Goal: Information Seeking & Learning: Learn about a topic

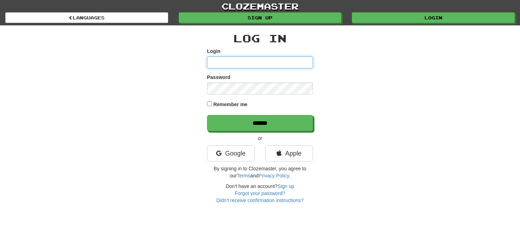
type input "**********"
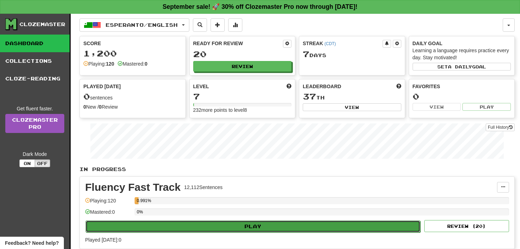
click at [259, 227] on button "Play" at bounding box center [253, 227] width 335 height 12
select select "**"
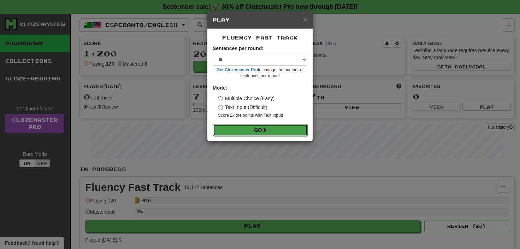
click at [261, 128] on button "Go" at bounding box center [260, 130] width 95 height 12
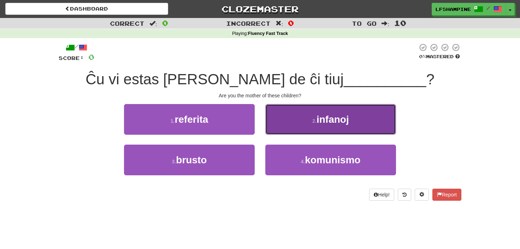
click at [341, 120] on span "infanoj" at bounding box center [333, 119] width 33 height 11
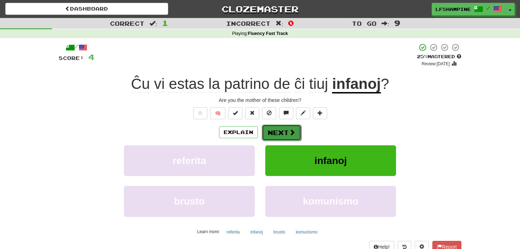
click at [281, 130] on button "Next" at bounding box center [282, 133] width 40 height 16
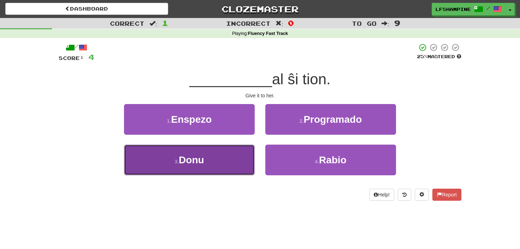
click at [194, 160] on span "Donu" at bounding box center [191, 160] width 25 height 11
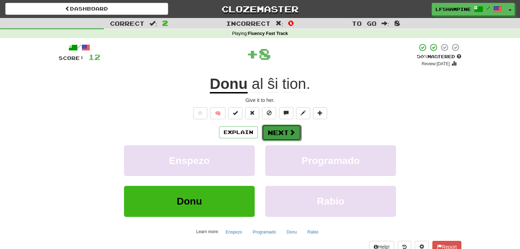
click at [278, 133] on button "Next" at bounding box center [282, 133] width 40 height 16
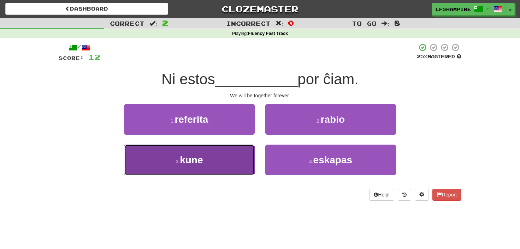
click at [200, 158] on span "kune" at bounding box center [191, 160] width 23 height 11
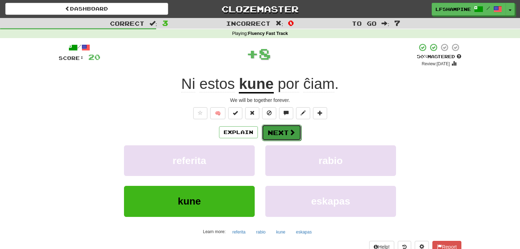
click at [273, 133] on button "Next" at bounding box center [282, 133] width 40 height 16
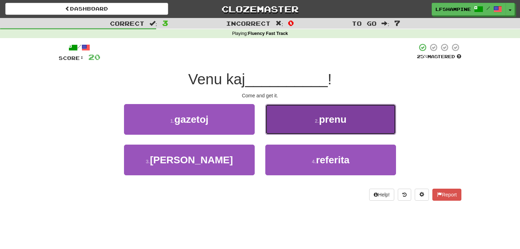
click at [338, 119] on span "prenu" at bounding box center [333, 119] width 28 height 11
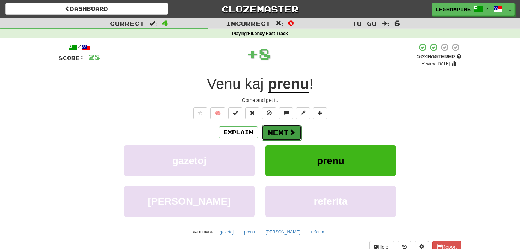
click at [281, 133] on button "Next" at bounding box center [282, 133] width 40 height 16
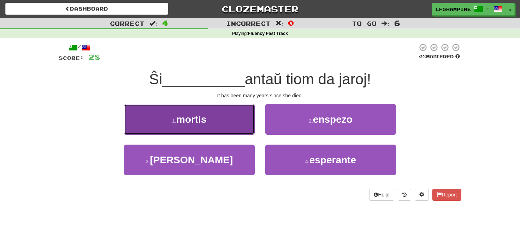
click at [202, 124] on span "mortis" at bounding box center [191, 119] width 30 height 11
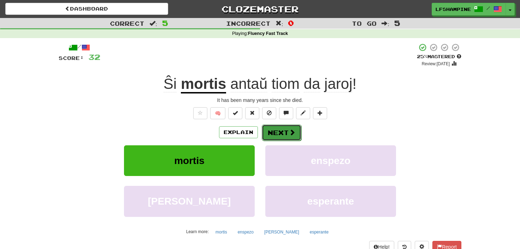
click at [280, 133] on button "Next" at bounding box center [282, 133] width 40 height 16
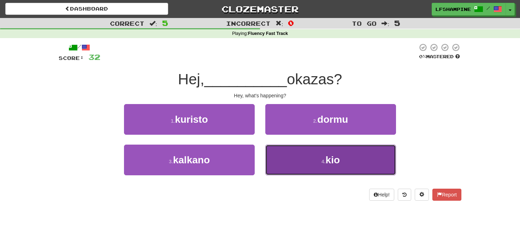
click at [331, 159] on span "kio" at bounding box center [333, 160] width 14 height 11
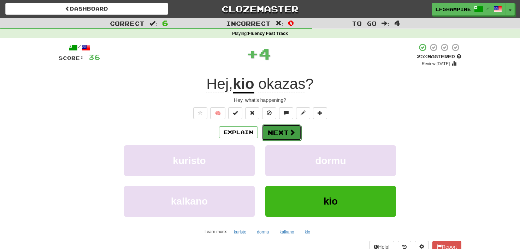
click at [278, 127] on button "Next" at bounding box center [282, 133] width 40 height 16
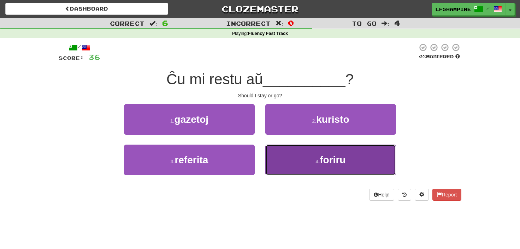
click at [316, 163] on small "4 ." at bounding box center [318, 162] width 4 height 6
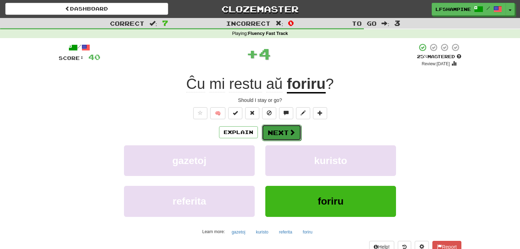
click at [282, 131] on button "Next" at bounding box center [282, 133] width 40 height 16
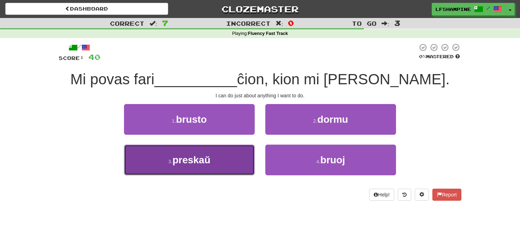
click at [210, 163] on span "preskaŭ" at bounding box center [191, 160] width 38 height 11
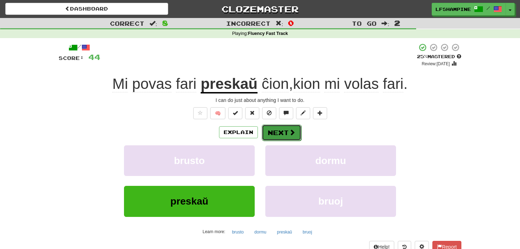
click at [278, 131] on button "Next" at bounding box center [282, 133] width 40 height 16
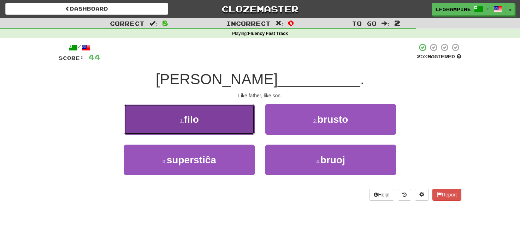
click at [202, 120] on button "1 . filo" at bounding box center [189, 119] width 131 height 31
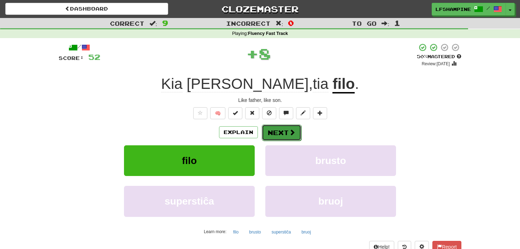
click at [276, 132] on button "Next" at bounding box center [282, 133] width 40 height 16
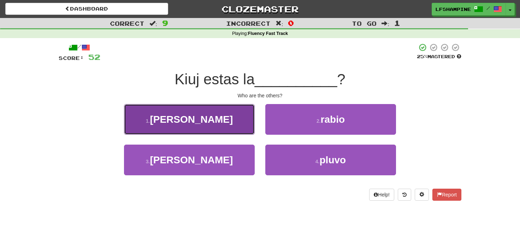
click at [200, 123] on span "aliaj" at bounding box center [191, 119] width 83 height 11
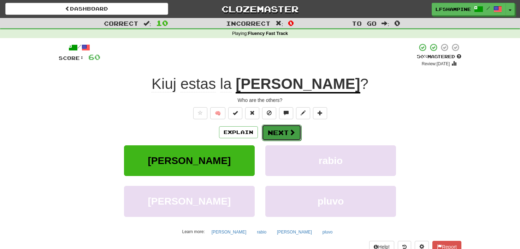
click at [279, 131] on button "Next" at bounding box center [282, 133] width 40 height 16
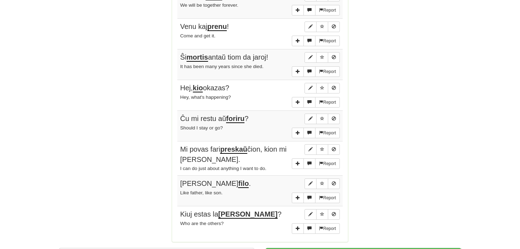
scroll to position [546, 0]
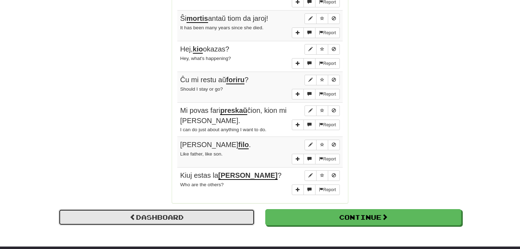
click at [158, 210] on link "Dashboard" at bounding box center [157, 218] width 196 height 16
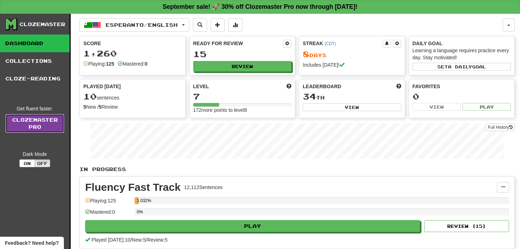
click at [30, 122] on link "Clozemaster Pro" at bounding box center [34, 123] width 59 height 19
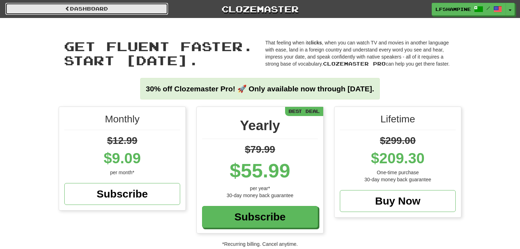
click at [88, 7] on link "Dashboard" at bounding box center [86, 9] width 163 height 12
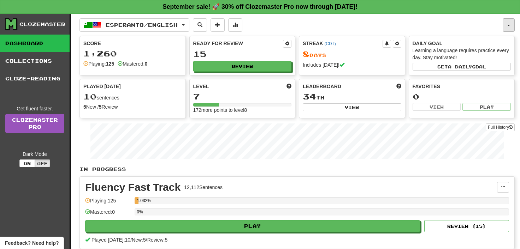
click at [509, 25] on span "button" at bounding box center [508, 25] width 3 height 1
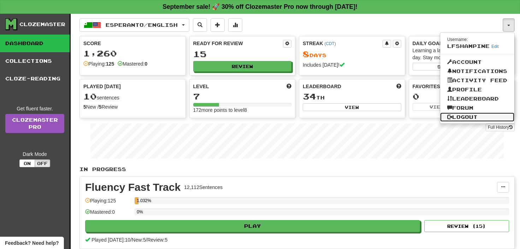
click at [468, 117] on link "Logout" at bounding box center [477, 117] width 74 height 9
